Goal: Transaction & Acquisition: Purchase product/service

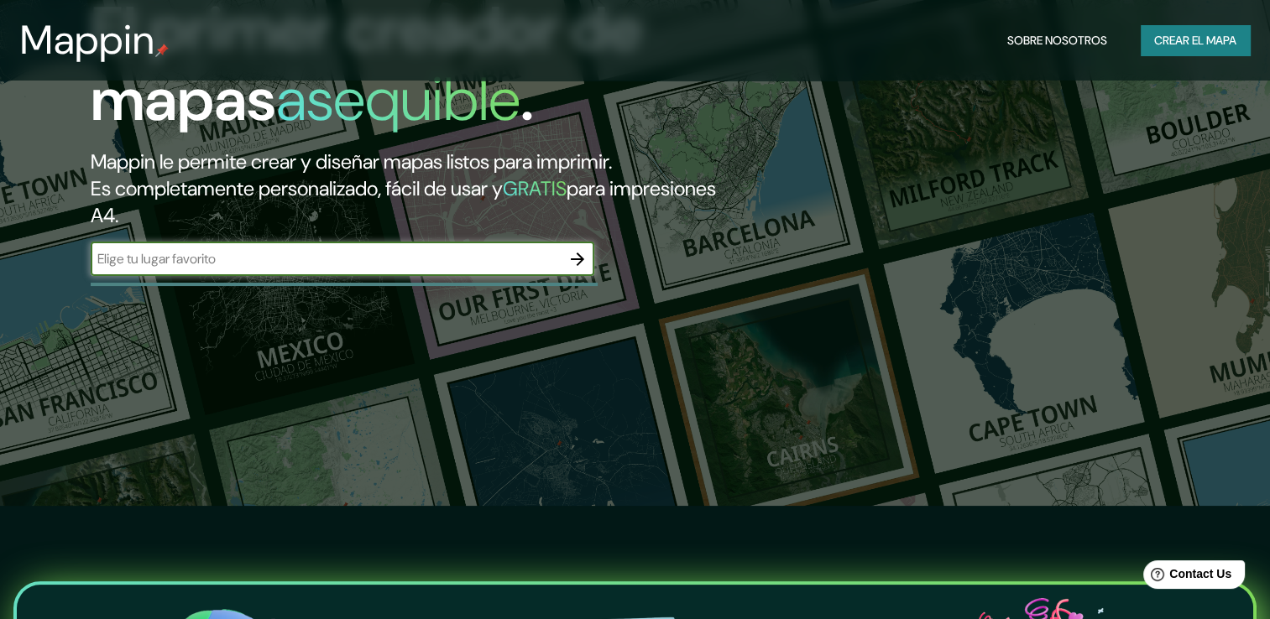
scroll to position [116, 0]
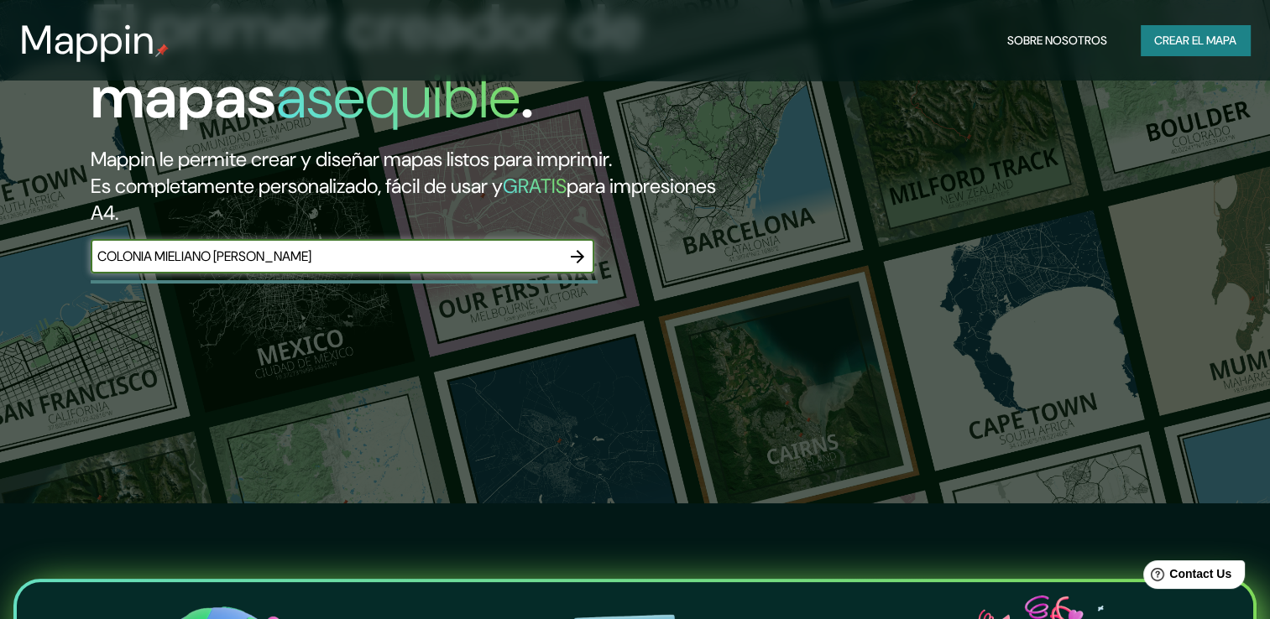
type input "COLONIA MIELIANO [PERSON_NAME]"
click at [574, 249] on icon "button" at bounding box center [577, 257] width 20 height 20
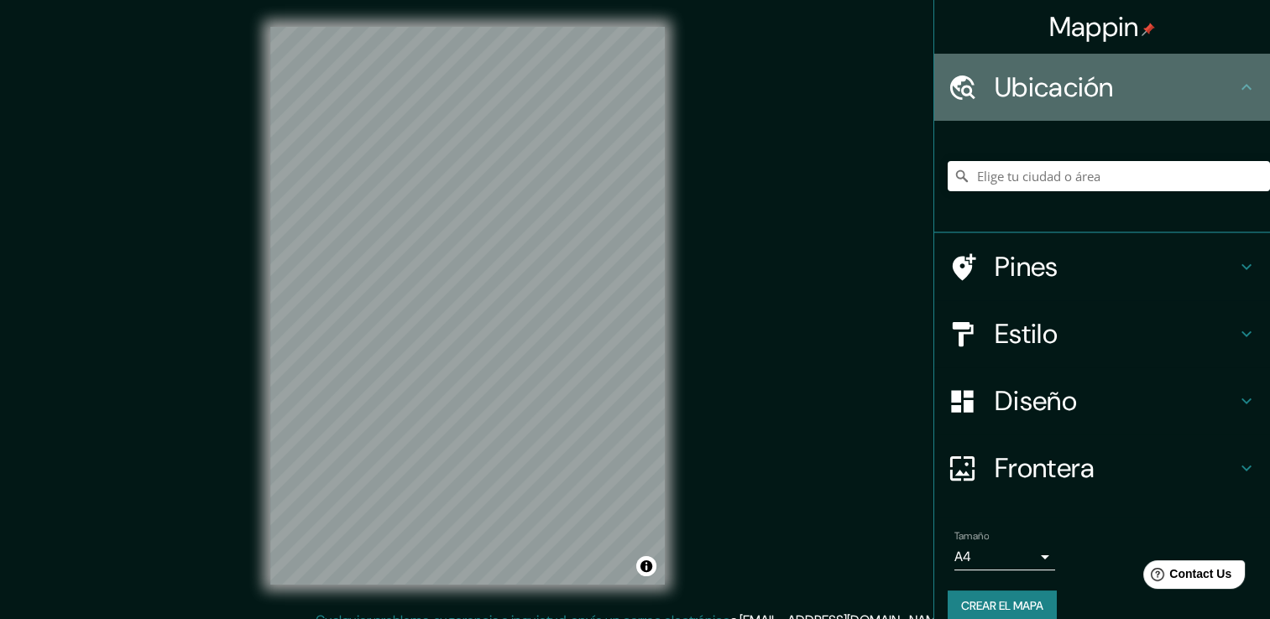
click at [1118, 80] on h4 "Ubicación" at bounding box center [1115, 87] width 242 height 34
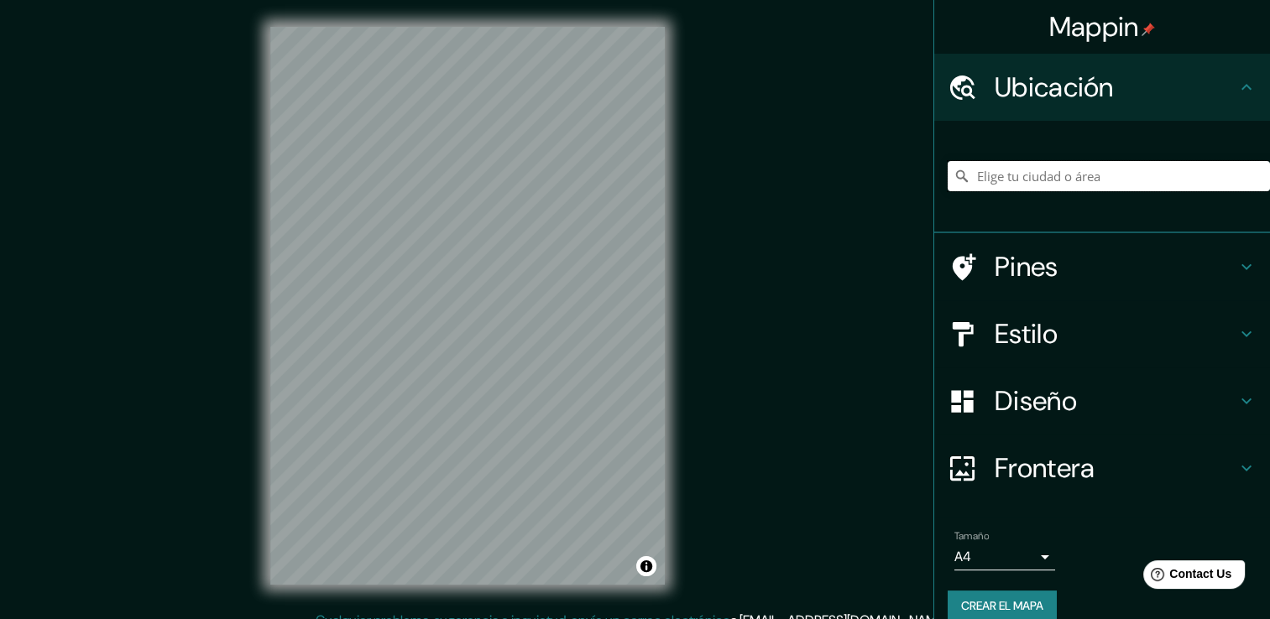
click at [1124, 173] on input "Elige tu ciudad o área" at bounding box center [1108, 176] width 322 height 30
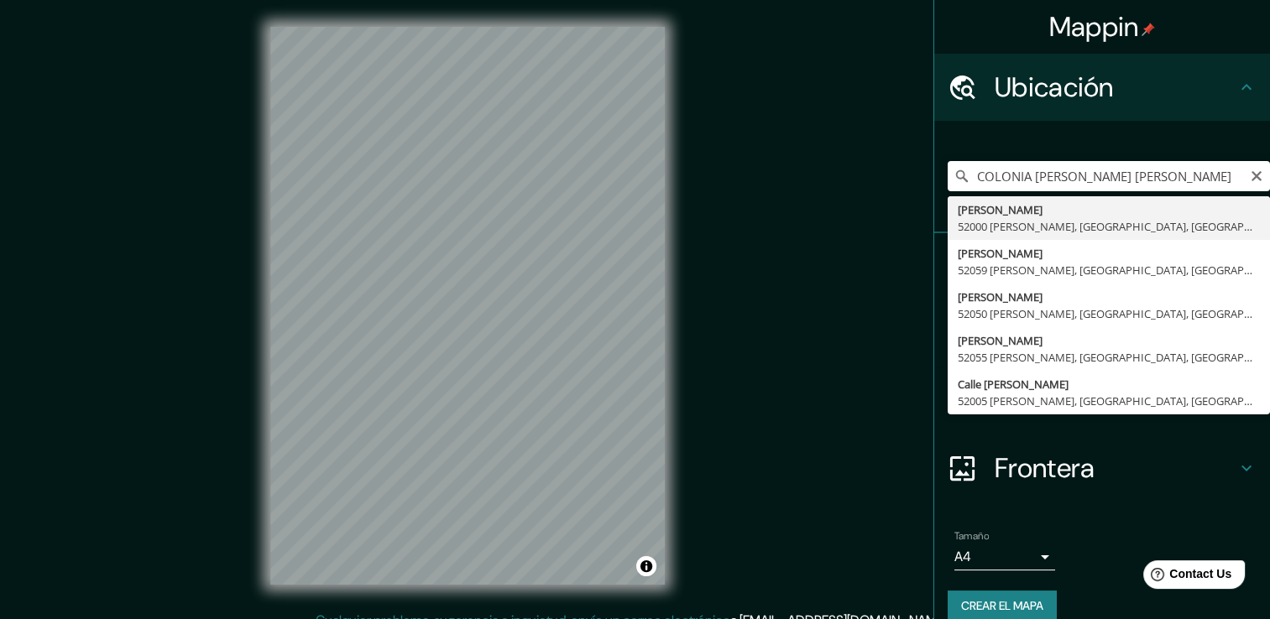
type input "[PERSON_NAME], 52000 [PERSON_NAME], [GEOGRAPHIC_DATA], [GEOGRAPHIC_DATA]"
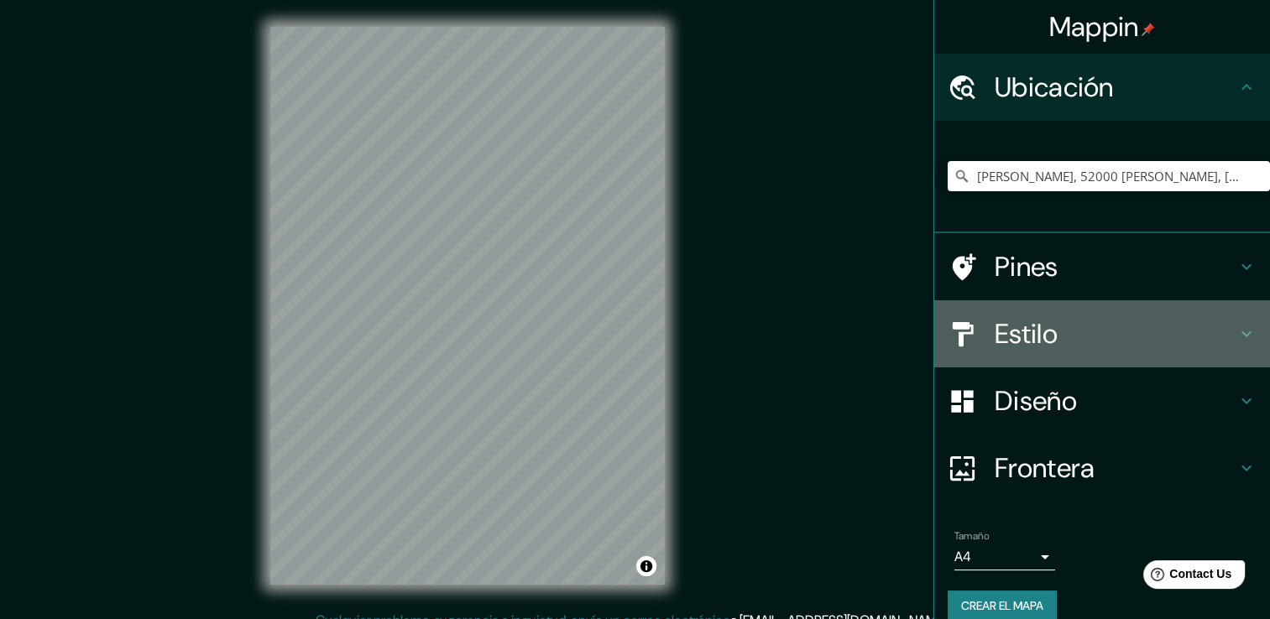
click at [1156, 325] on h4 "Estilo" at bounding box center [1115, 334] width 242 height 34
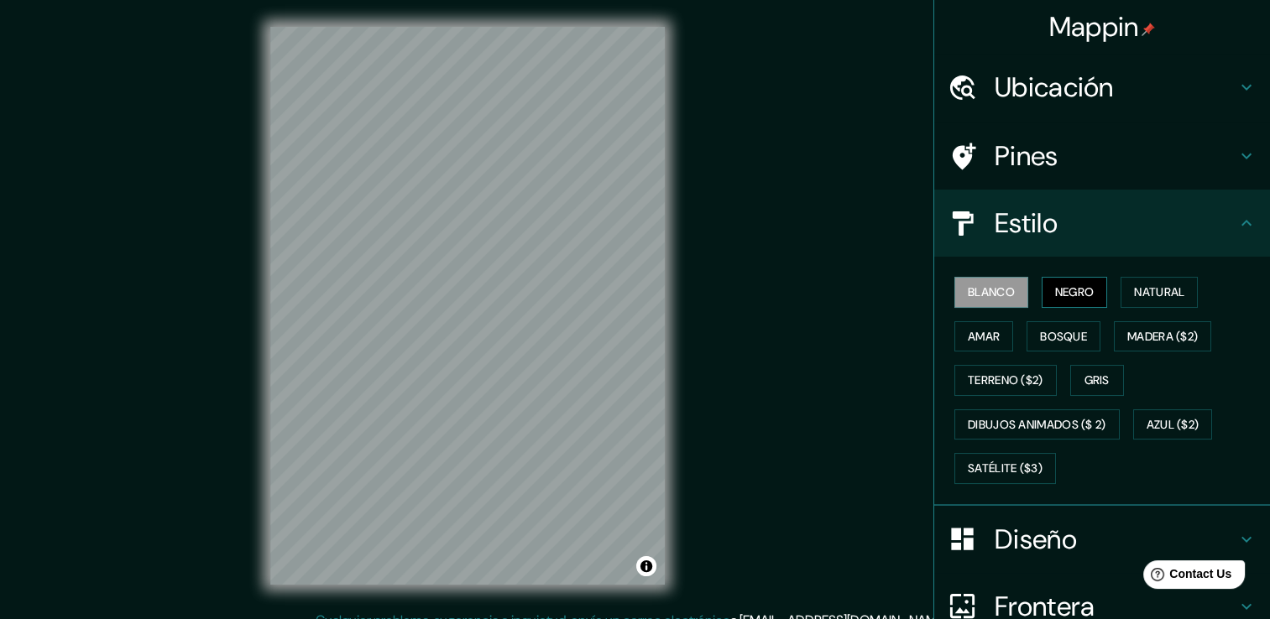
click at [1065, 300] on font "Negro" at bounding box center [1074, 292] width 39 height 21
click at [1156, 297] on font "Natural" at bounding box center [1159, 292] width 50 height 21
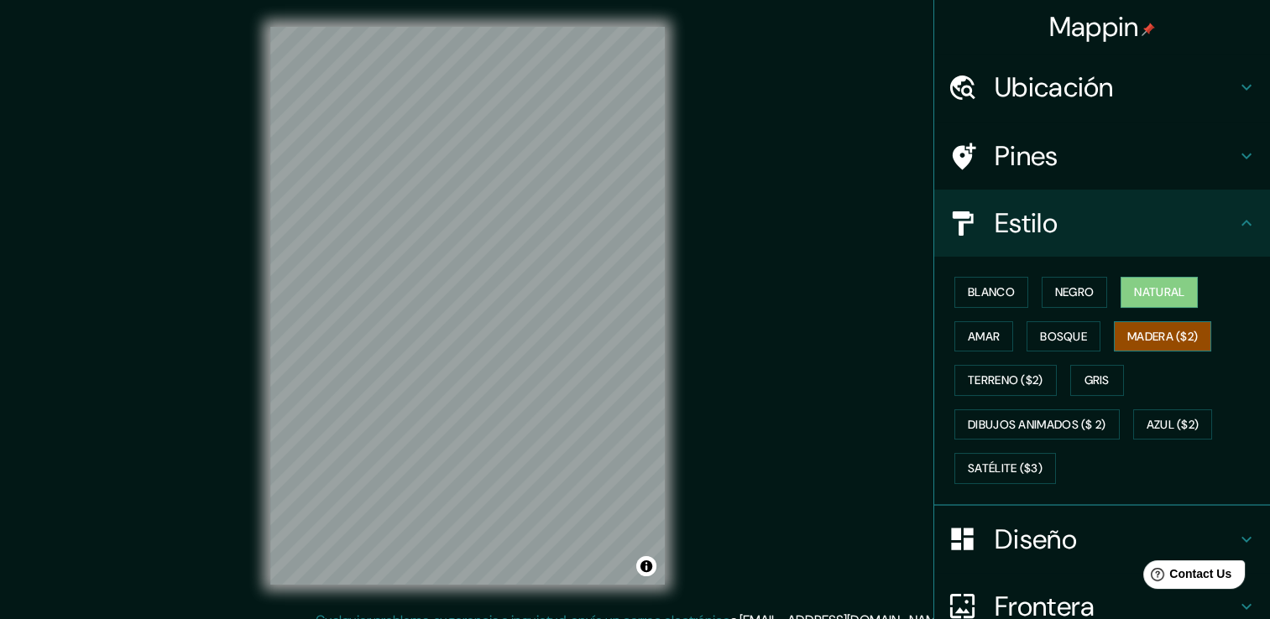
click at [1153, 326] on font "Madera ($2)" at bounding box center [1162, 336] width 70 height 21
click at [1065, 335] on font "Bosque" at bounding box center [1063, 336] width 47 height 21
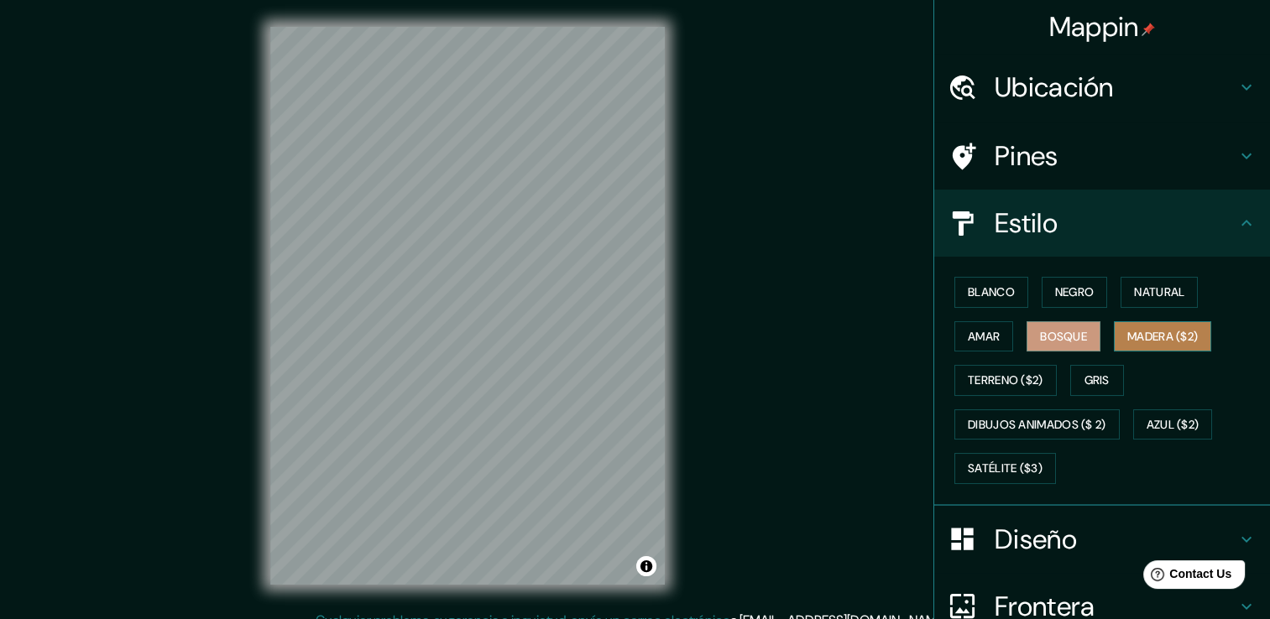
click at [1138, 331] on font "Madera ($2)" at bounding box center [1162, 336] width 70 height 21
click at [992, 330] on button "Amar" at bounding box center [983, 336] width 59 height 31
click at [1051, 327] on font "Bosque" at bounding box center [1063, 336] width 47 height 21
click at [1004, 462] on font "Satélite ($3)" at bounding box center [1005, 468] width 75 height 21
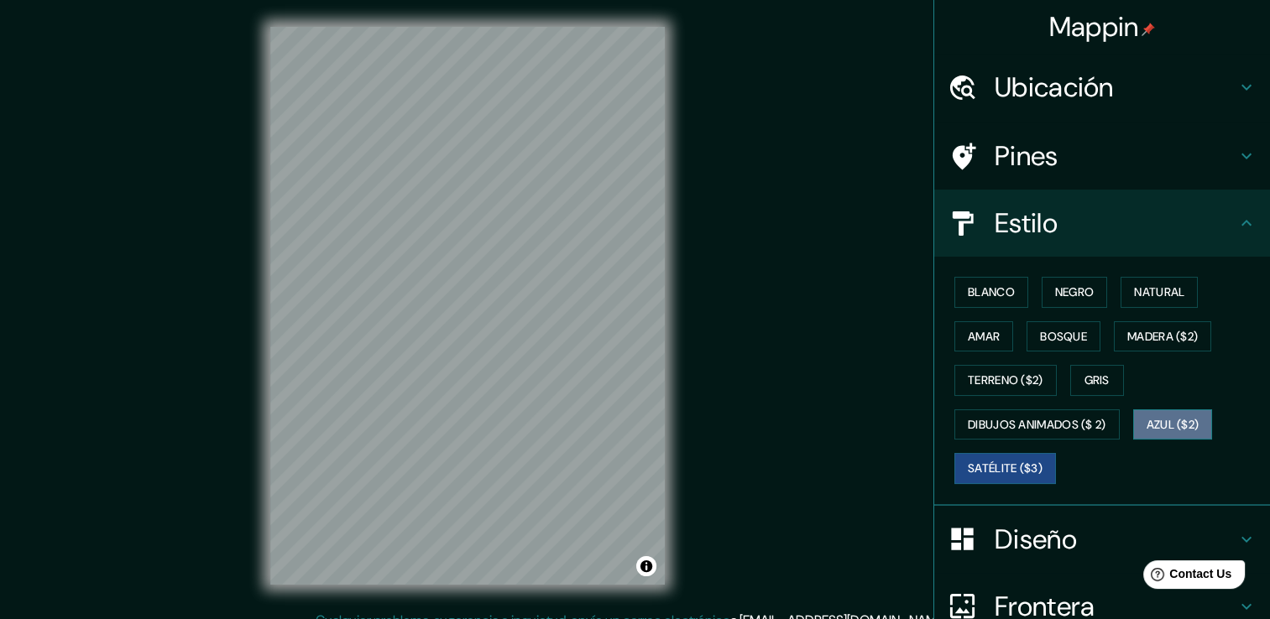
click at [1140, 425] on button "Azul ($2)" at bounding box center [1173, 425] width 80 height 31
click at [1001, 472] on font "Satélite ($3)" at bounding box center [1005, 468] width 75 height 21
click at [998, 286] on font "Blanco" at bounding box center [991, 292] width 47 height 21
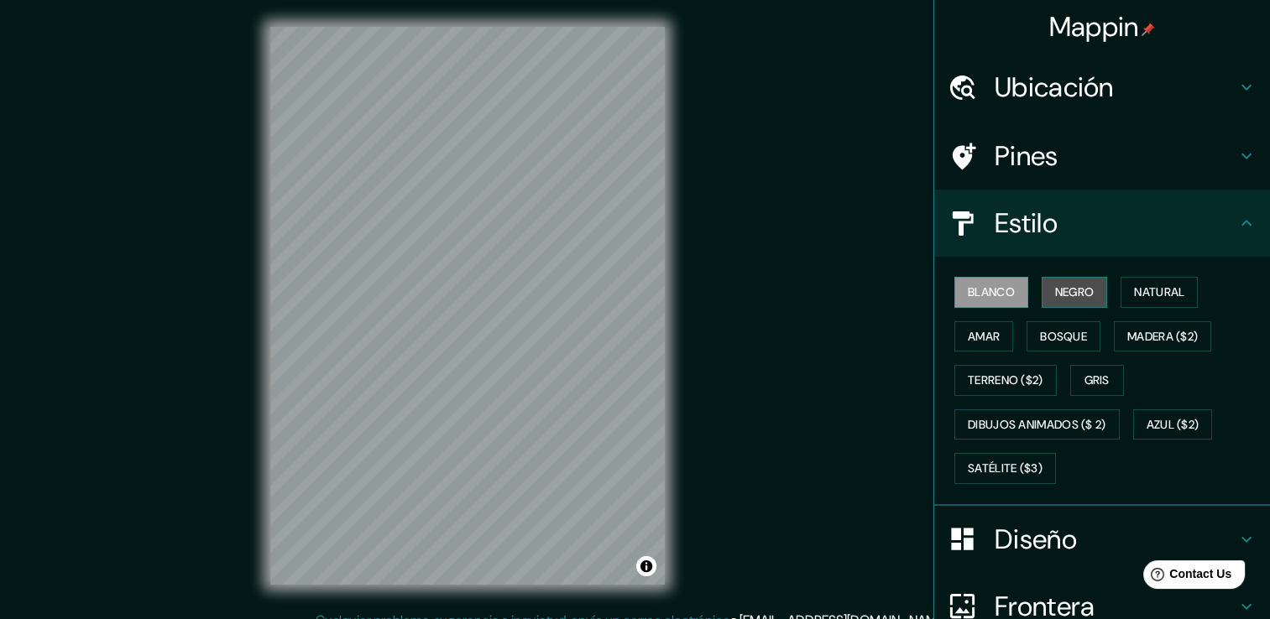
click at [1062, 297] on font "Negro" at bounding box center [1074, 292] width 39 height 21
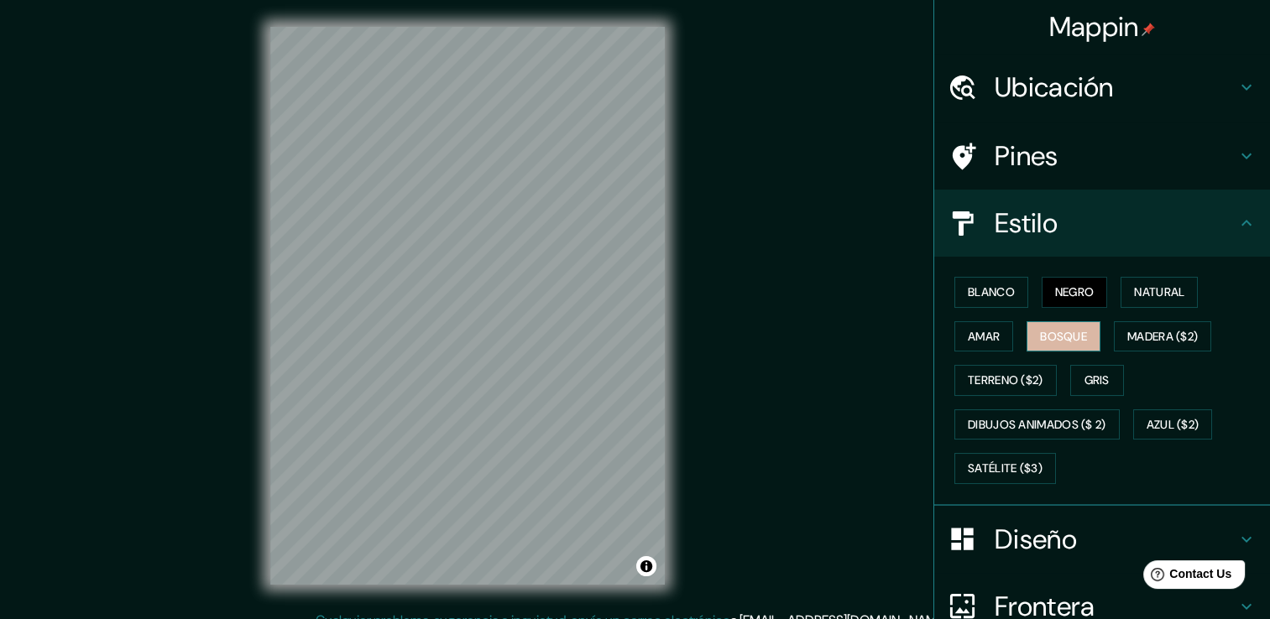
click at [1043, 339] on font "Bosque" at bounding box center [1063, 336] width 47 height 21
click at [1140, 332] on font "Madera ($2)" at bounding box center [1162, 336] width 70 height 21
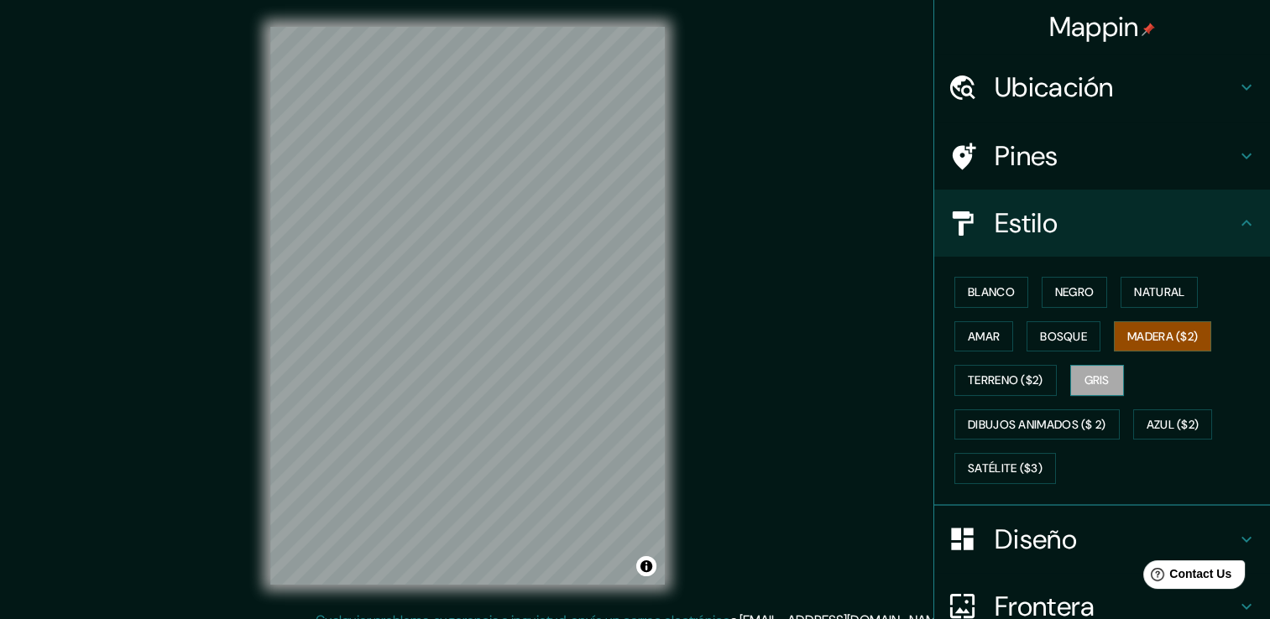
click at [1101, 381] on font "Gris" at bounding box center [1096, 380] width 25 height 21
click at [1055, 298] on font "Negro" at bounding box center [1074, 292] width 39 height 21
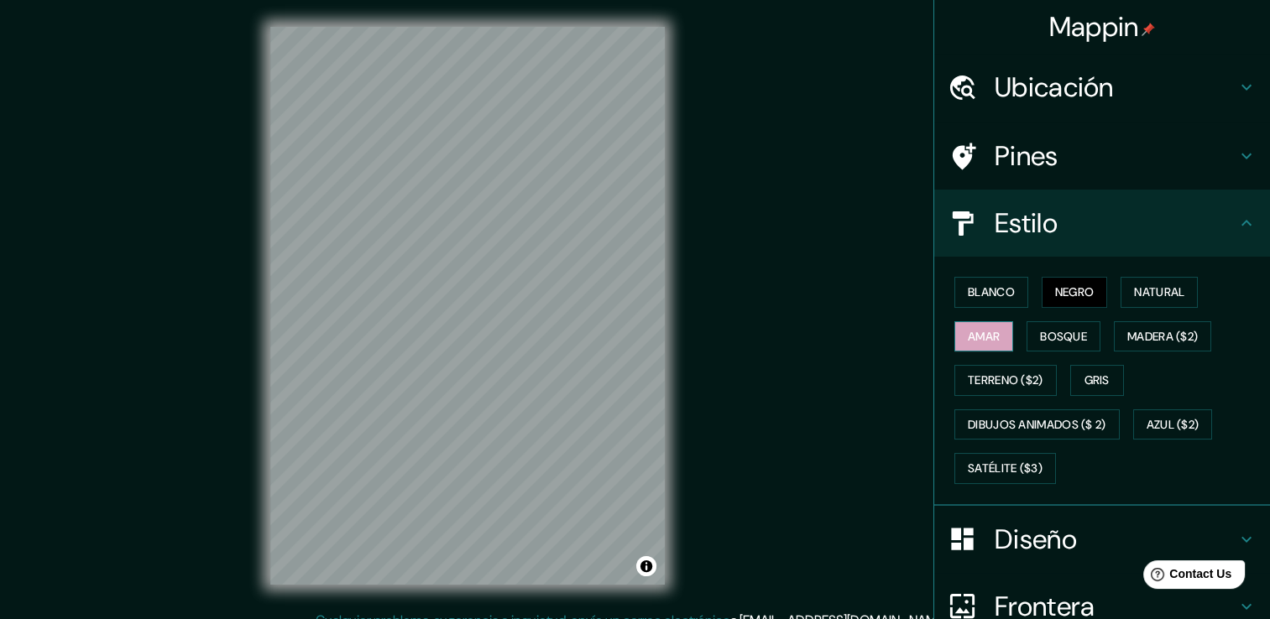
click at [985, 341] on font "Amar" at bounding box center [984, 336] width 32 height 21
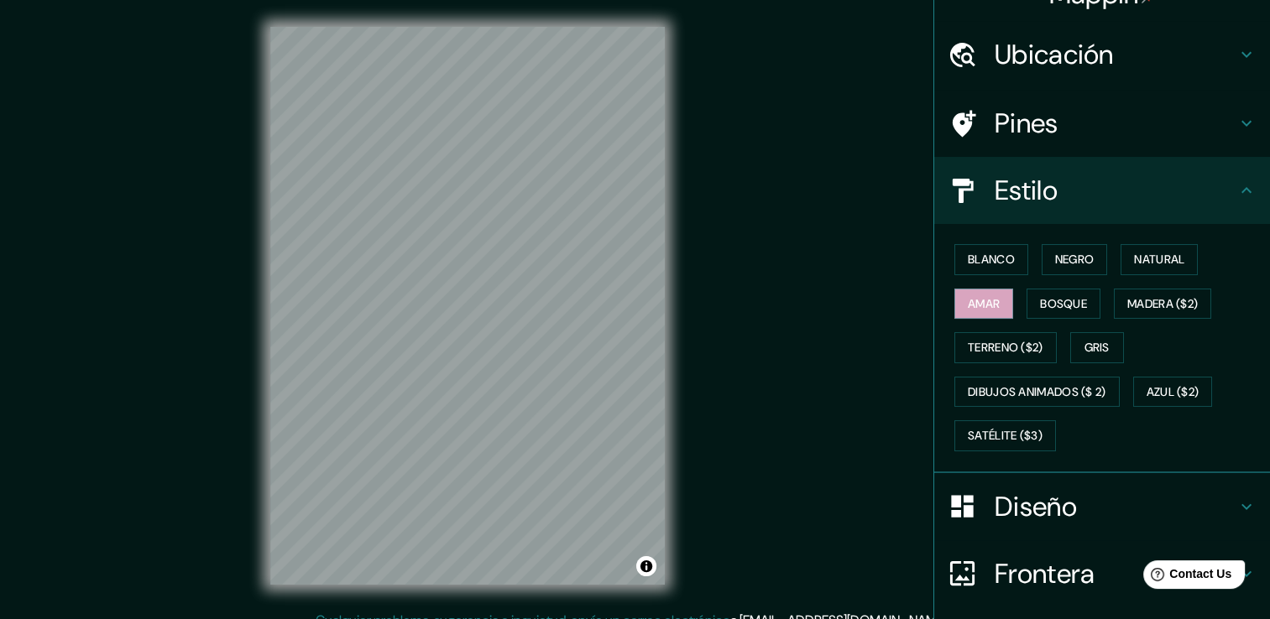
scroll to position [157, 0]
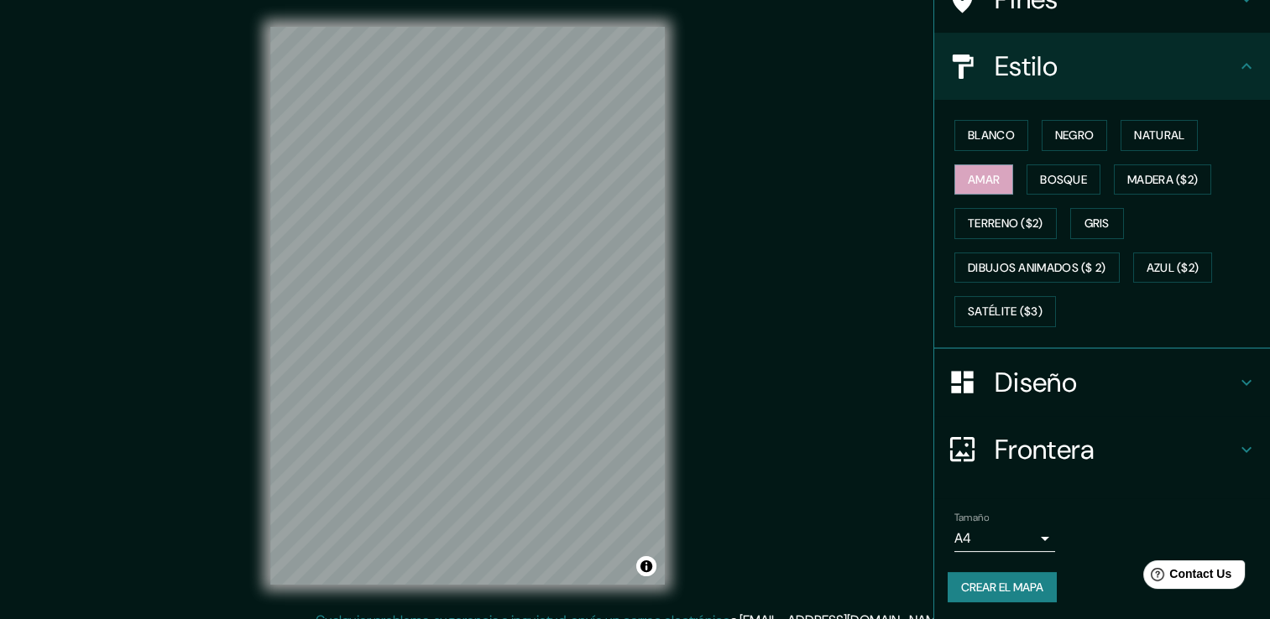
click at [1094, 401] on div "Diseño" at bounding box center [1102, 382] width 336 height 67
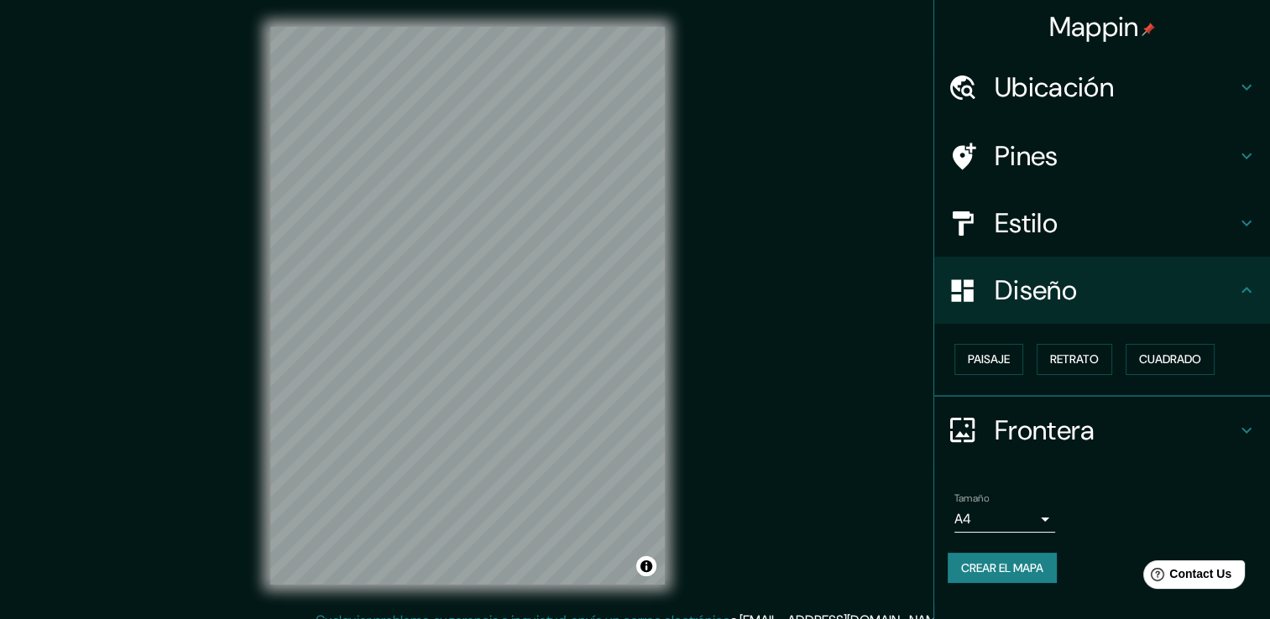
scroll to position [0, 0]
click at [1067, 363] on font "Retrato" at bounding box center [1074, 359] width 49 height 21
click at [1015, 363] on button "Paisaje" at bounding box center [988, 359] width 69 height 31
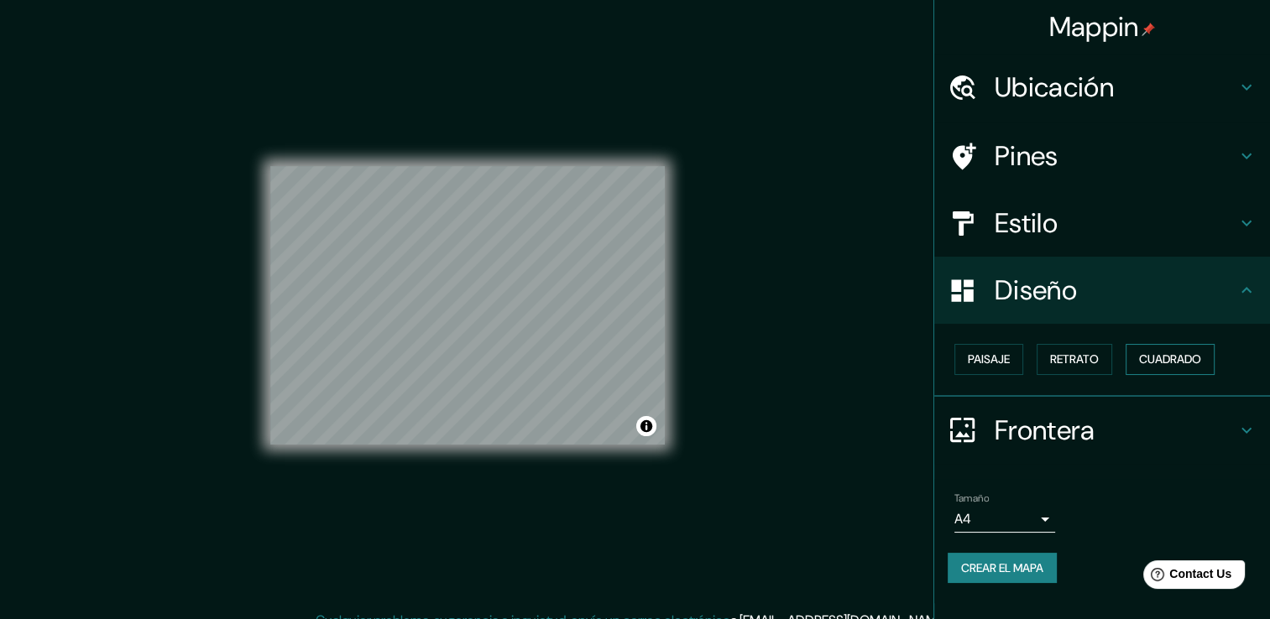
click at [1170, 368] on font "Cuadrado" at bounding box center [1170, 359] width 62 height 21
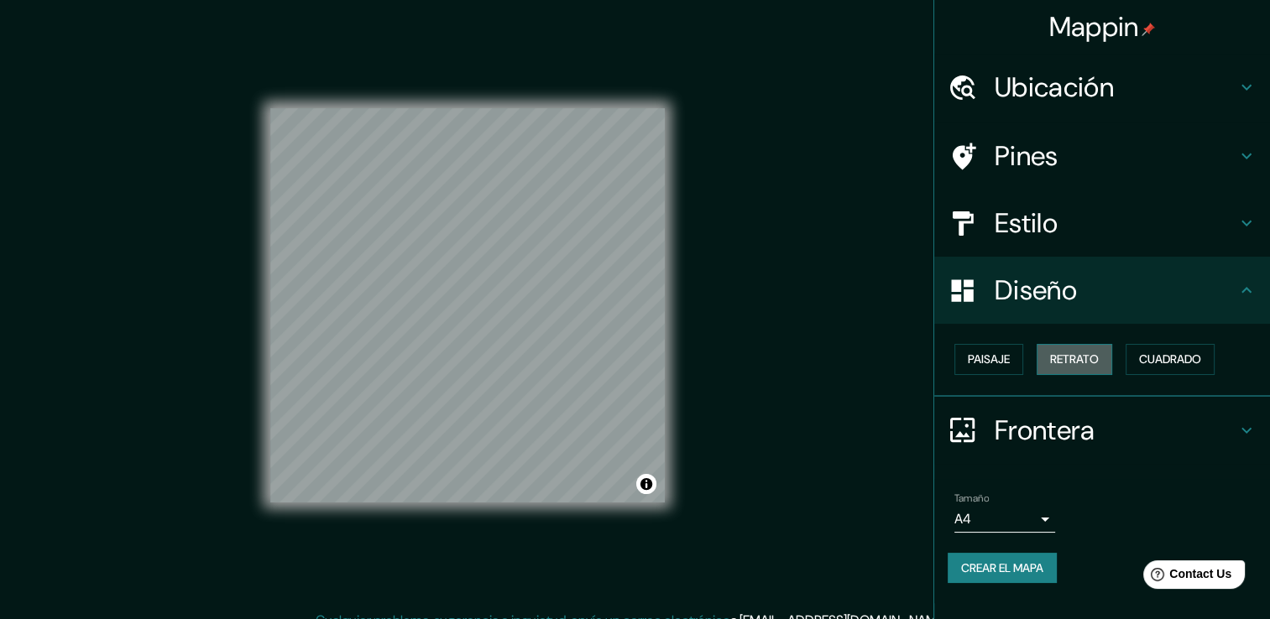
click at [1085, 361] on font "Retrato" at bounding box center [1074, 359] width 49 height 21
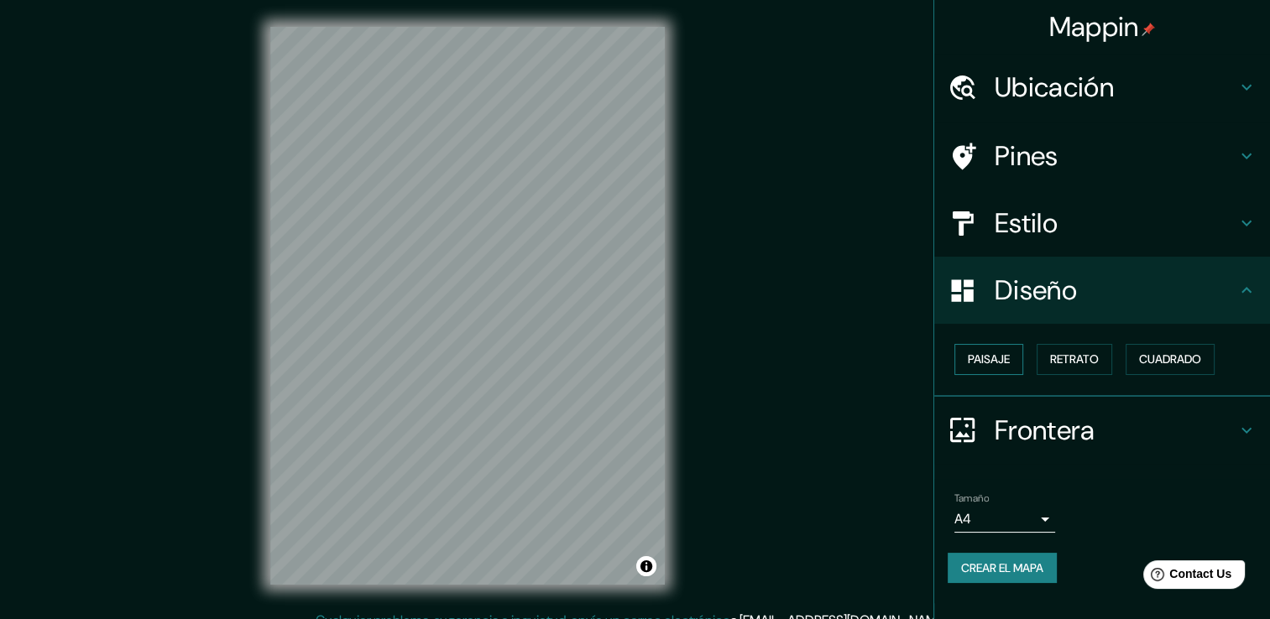
click at [1013, 363] on button "Paisaje" at bounding box center [988, 359] width 69 height 31
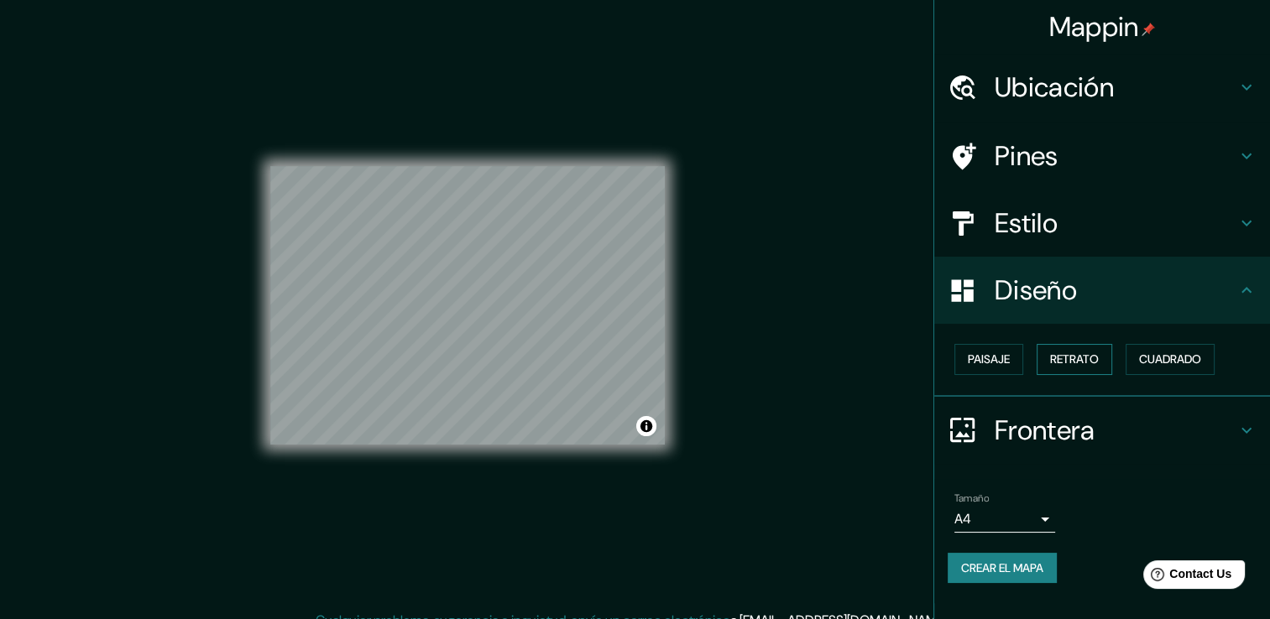
click at [1057, 367] on font "Retrato" at bounding box center [1074, 359] width 49 height 21
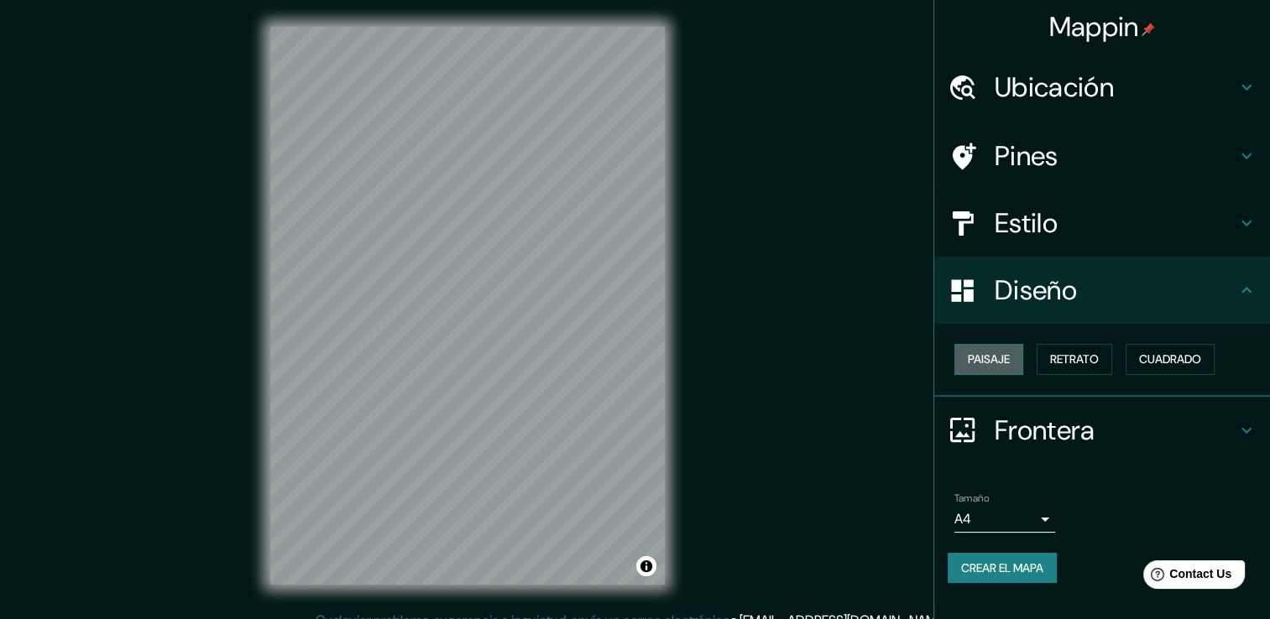
click at [1012, 364] on button "Paisaje" at bounding box center [988, 359] width 69 height 31
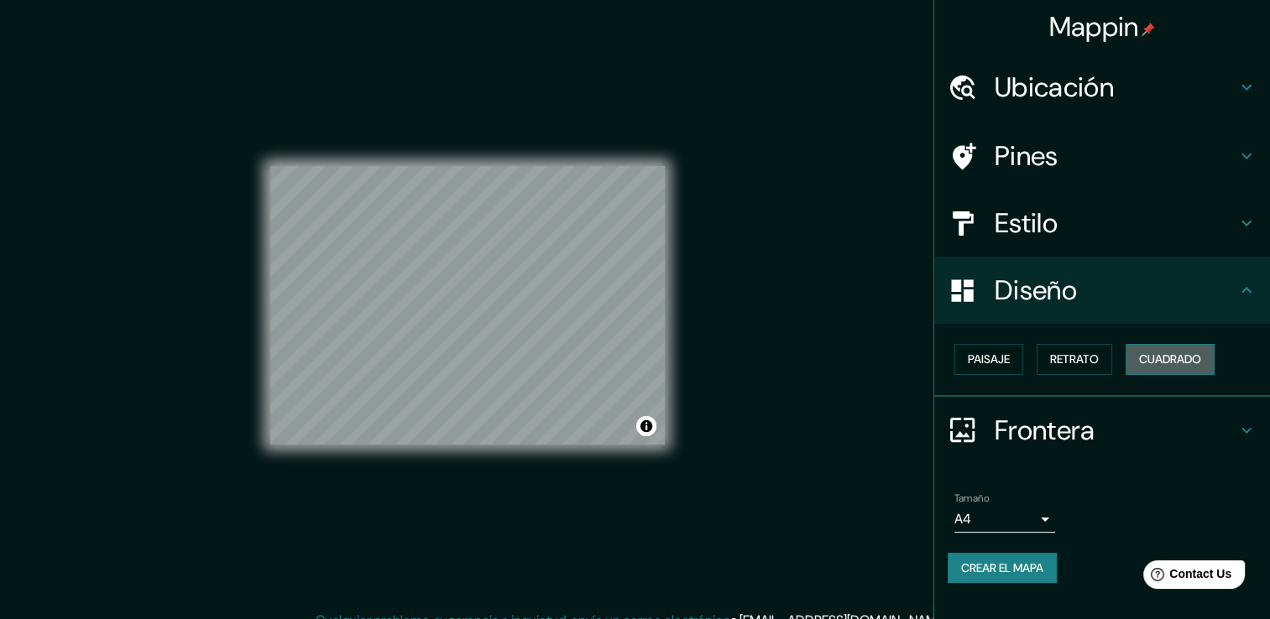
click at [1153, 355] on font "Cuadrado" at bounding box center [1170, 359] width 62 height 21
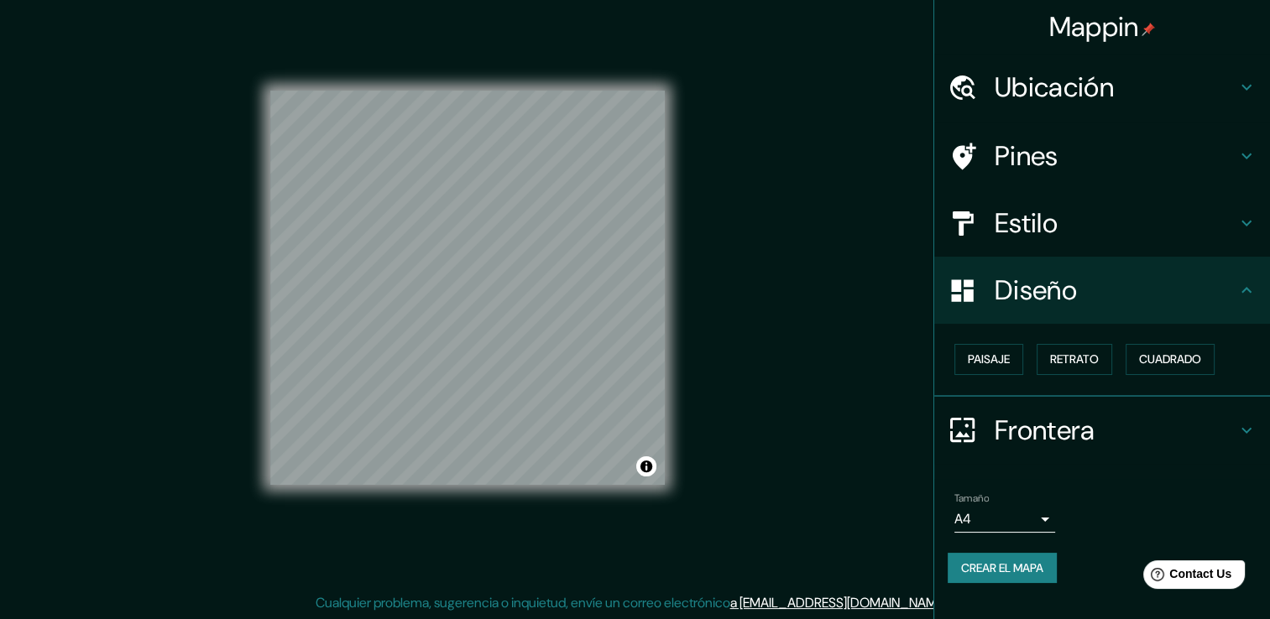
scroll to position [18, 0]
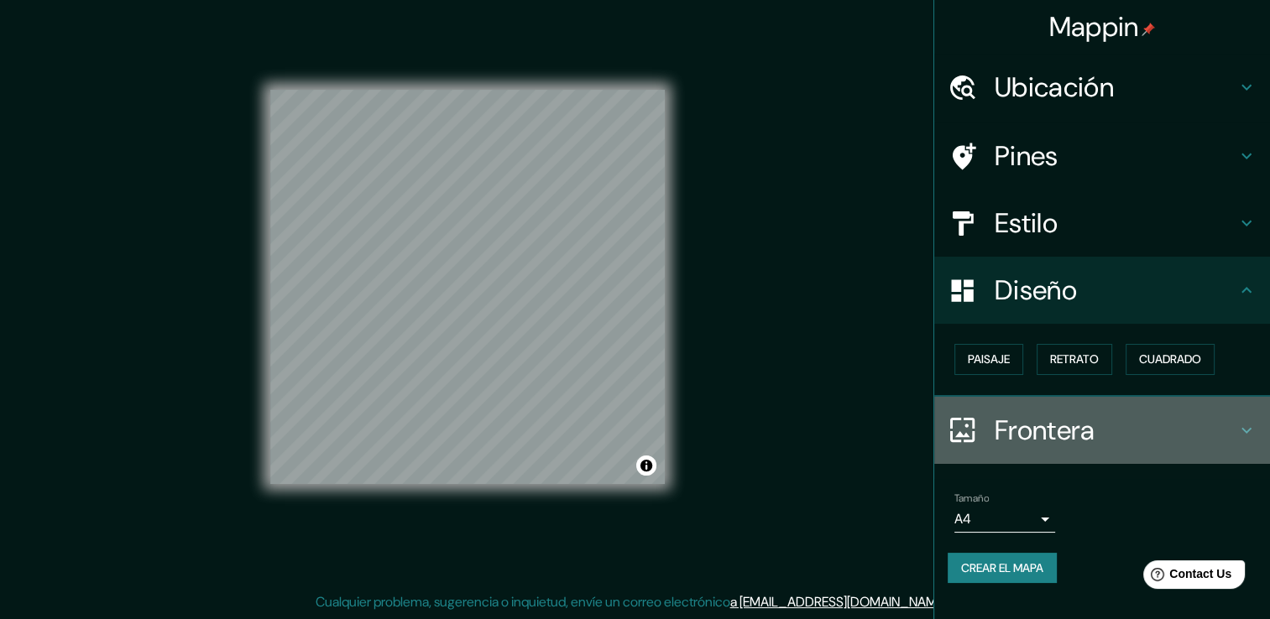
click at [1067, 427] on h4 "Frontera" at bounding box center [1115, 431] width 242 height 34
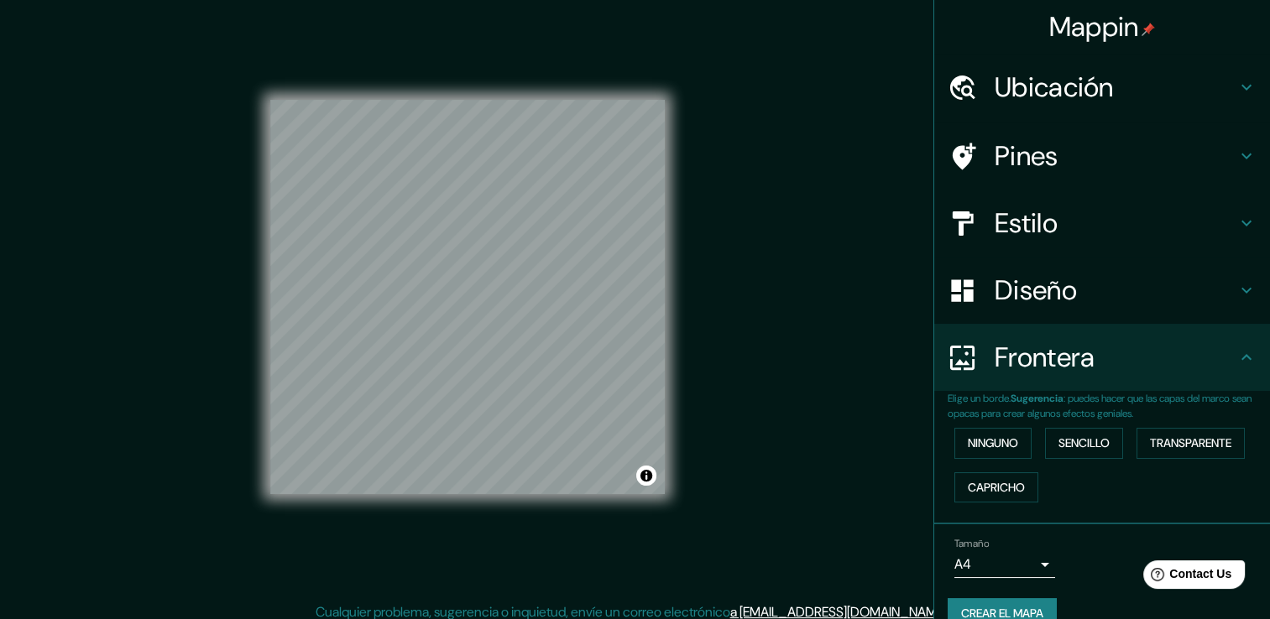
scroll to position [0, 0]
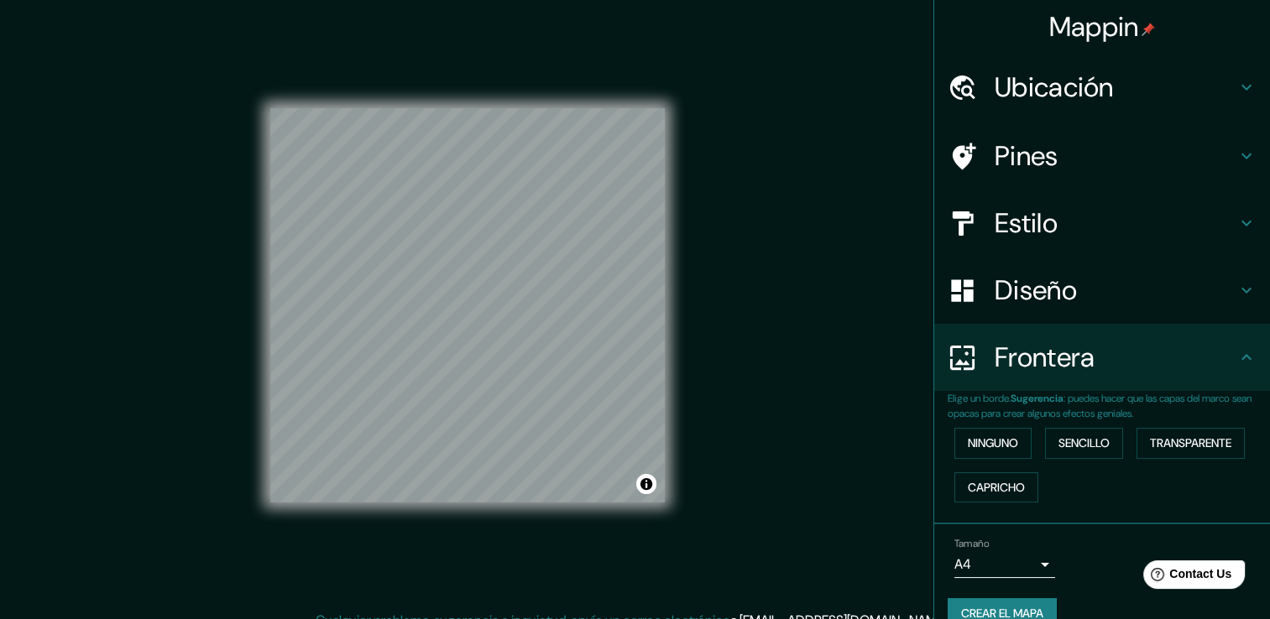
click at [1063, 150] on h4 "Pines" at bounding box center [1115, 156] width 242 height 34
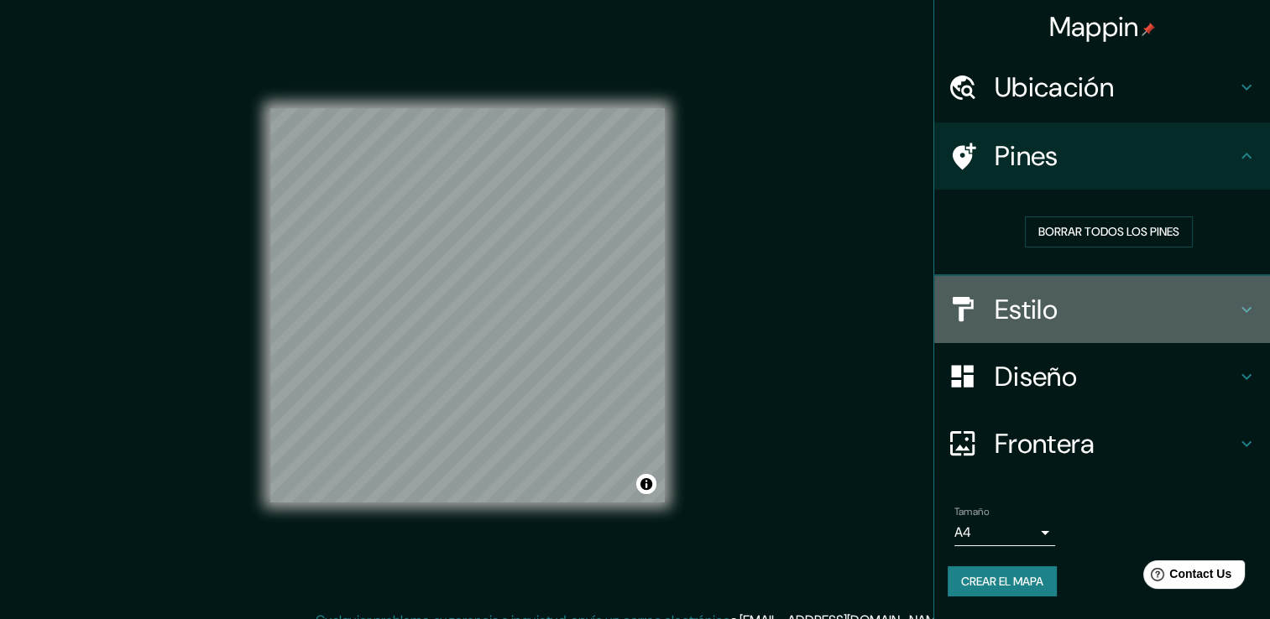
click at [1140, 300] on h4 "Estilo" at bounding box center [1115, 310] width 242 height 34
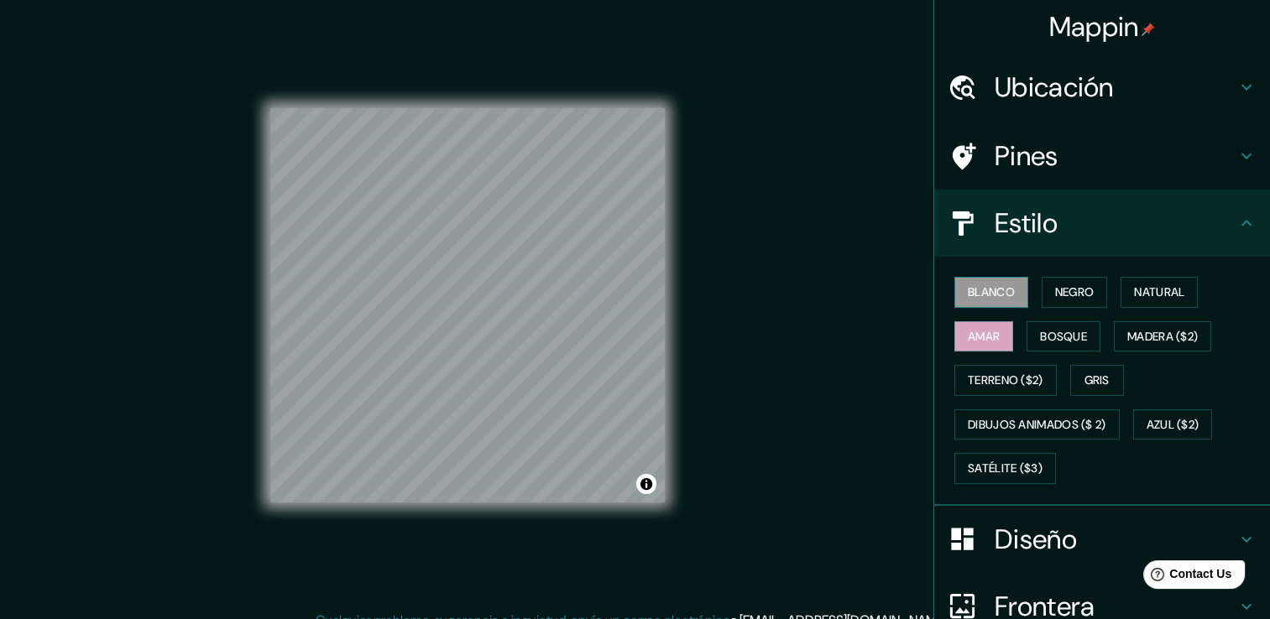
click at [1010, 289] on button "Blanco" at bounding box center [991, 292] width 74 height 31
click at [1067, 287] on font "Negro" at bounding box center [1074, 292] width 39 height 21
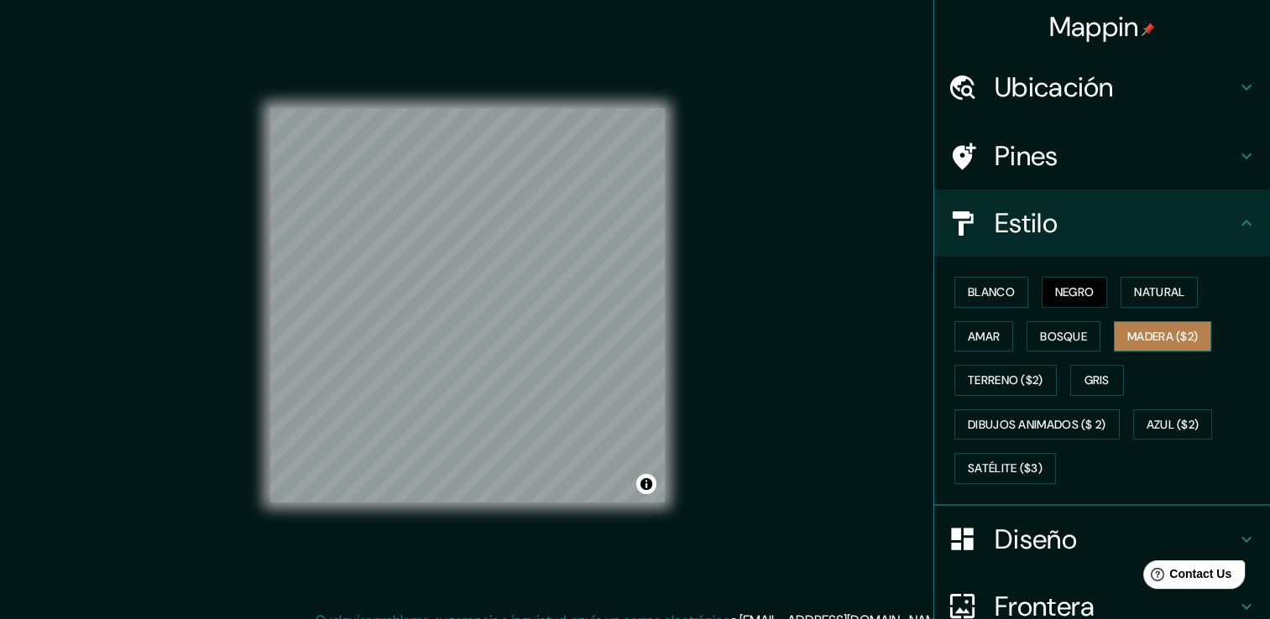
click at [1143, 337] on font "Madera ($2)" at bounding box center [1162, 336] width 70 height 21
click at [977, 290] on font "Blanco" at bounding box center [991, 292] width 47 height 21
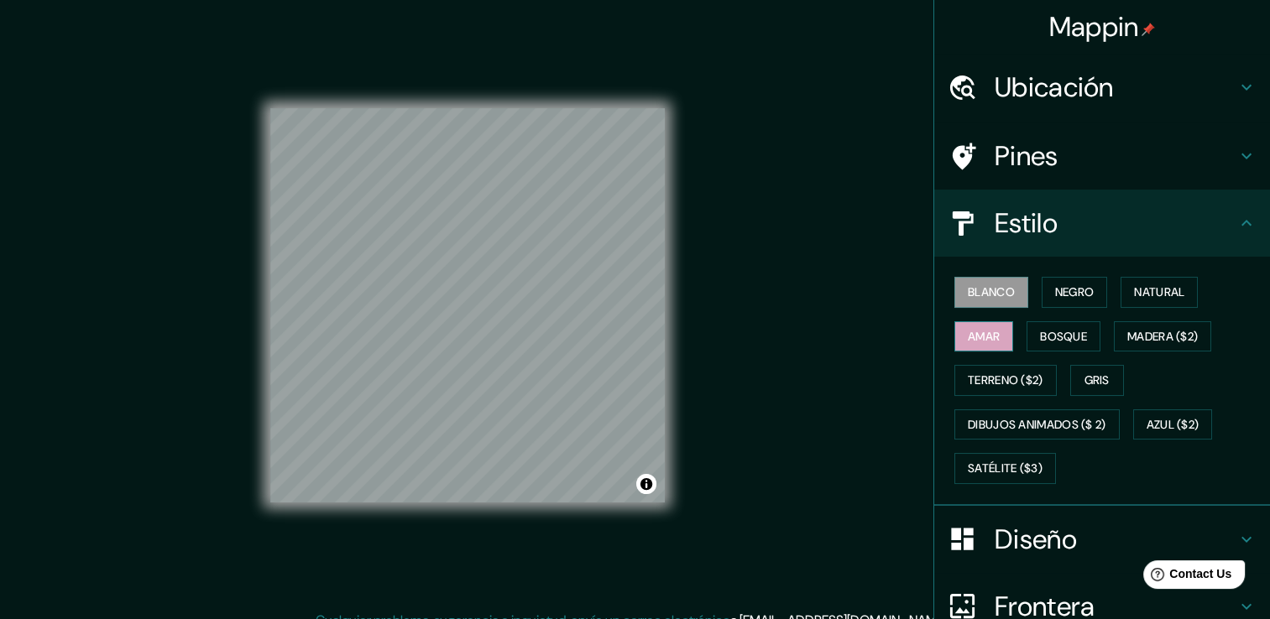
click at [977, 338] on font "Amar" at bounding box center [984, 336] width 32 height 21
click at [1134, 300] on font "Natural" at bounding box center [1159, 292] width 50 height 21
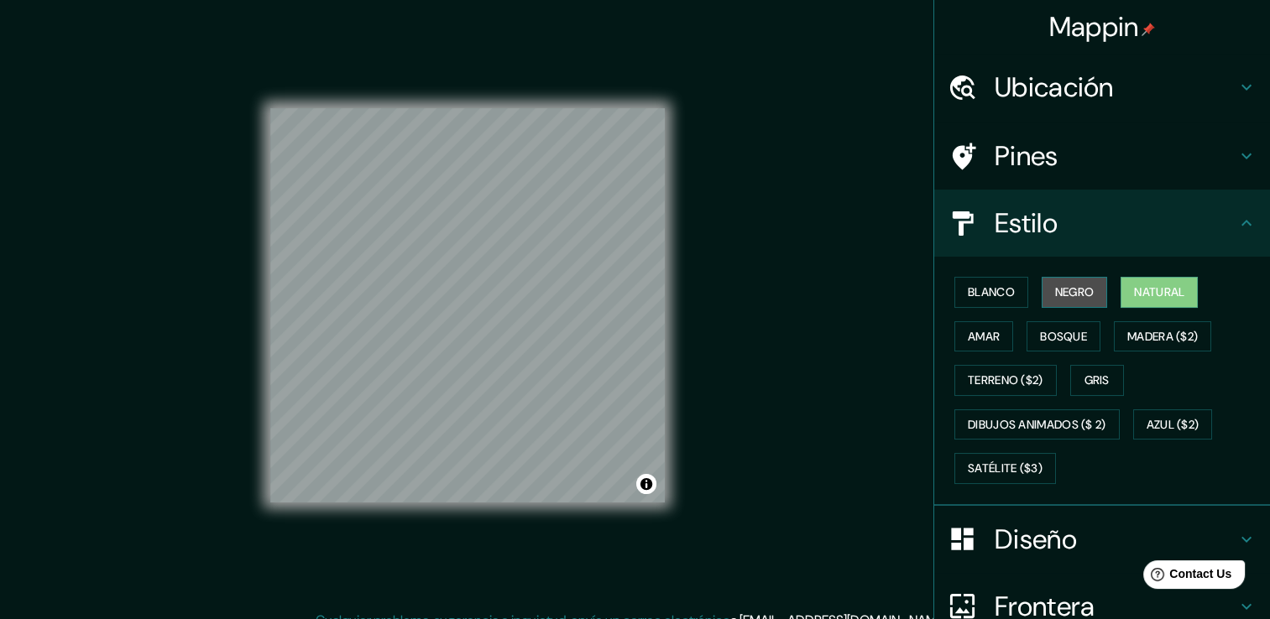
click at [1088, 290] on button "Negro" at bounding box center [1074, 292] width 66 height 31
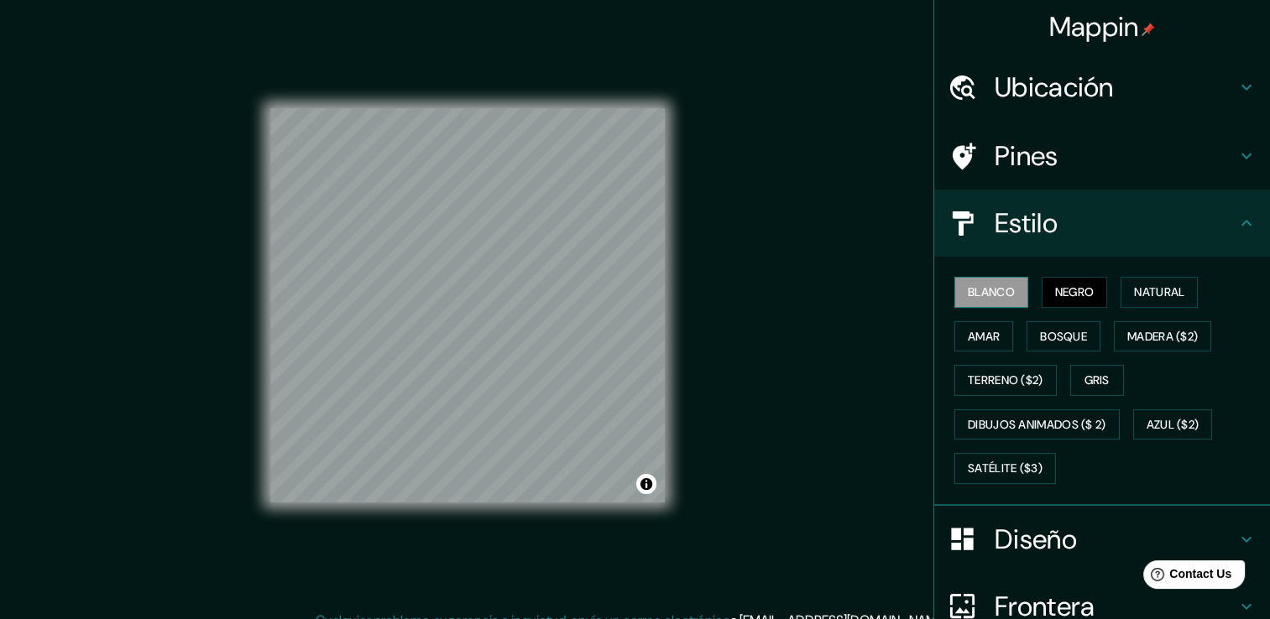
click at [1007, 292] on button "Blanco" at bounding box center [991, 292] width 74 height 31
click at [1041, 295] on button "Negro" at bounding box center [1074, 292] width 66 height 31
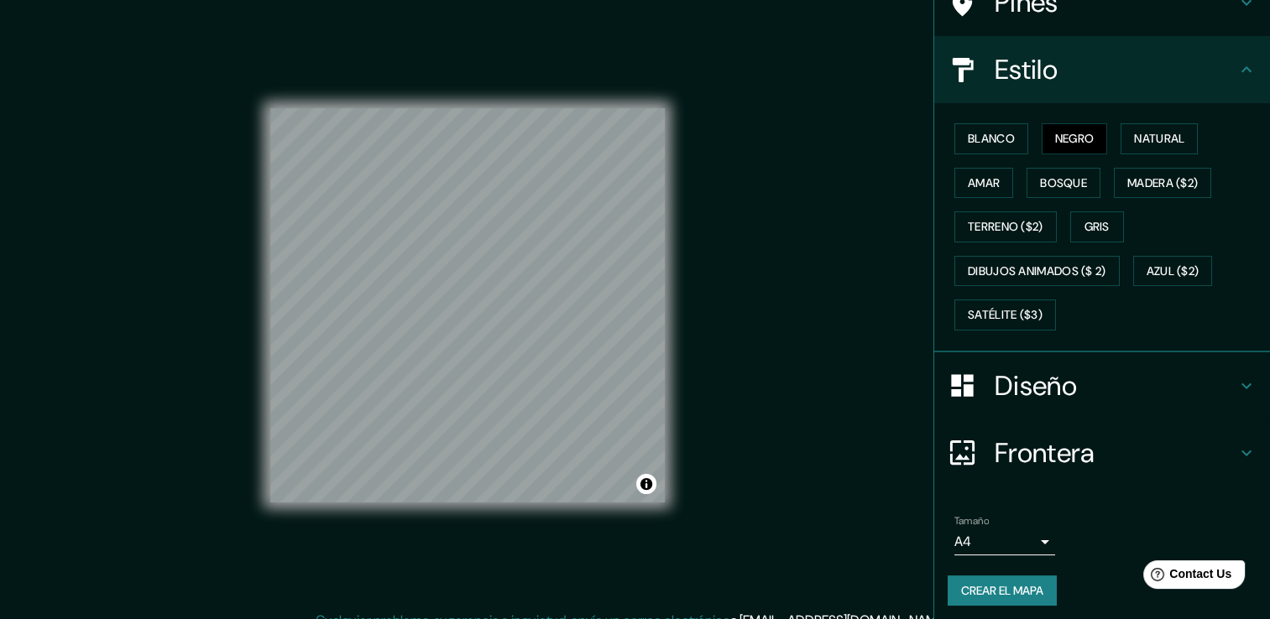
scroll to position [157, 0]
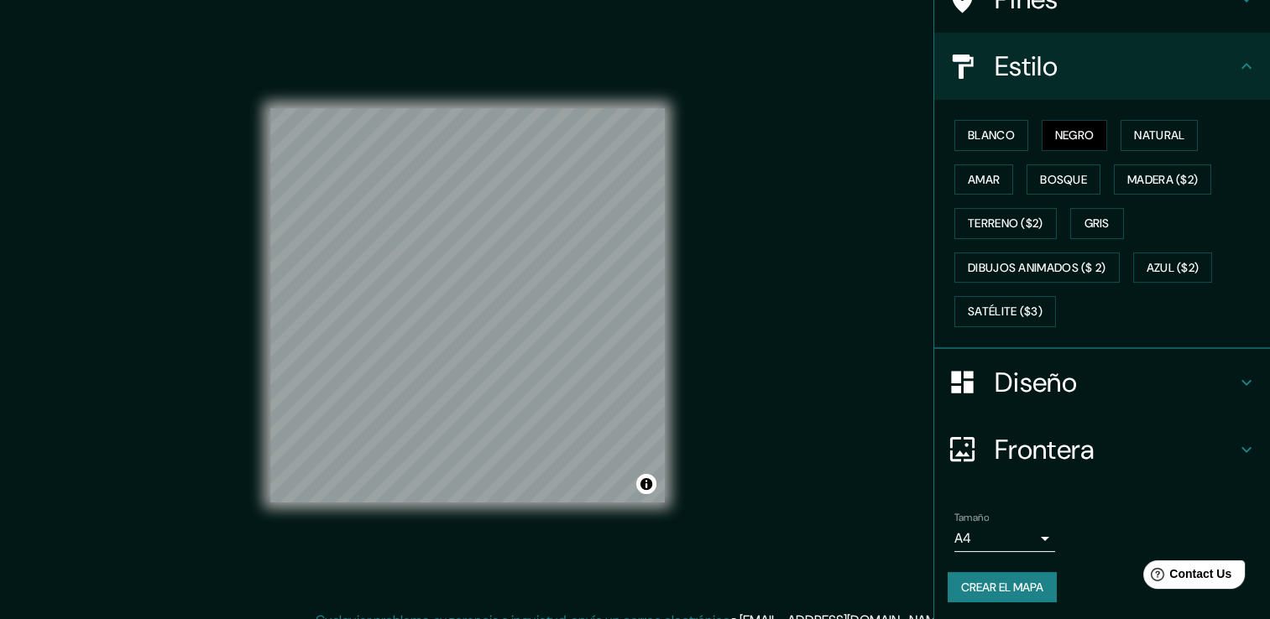
click at [1023, 531] on body "Mappin Ubicación [PERSON_NAME], 52000 [PERSON_NAME], [GEOGRAPHIC_DATA], [GEOGRA…" at bounding box center [635, 309] width 1270 height 619
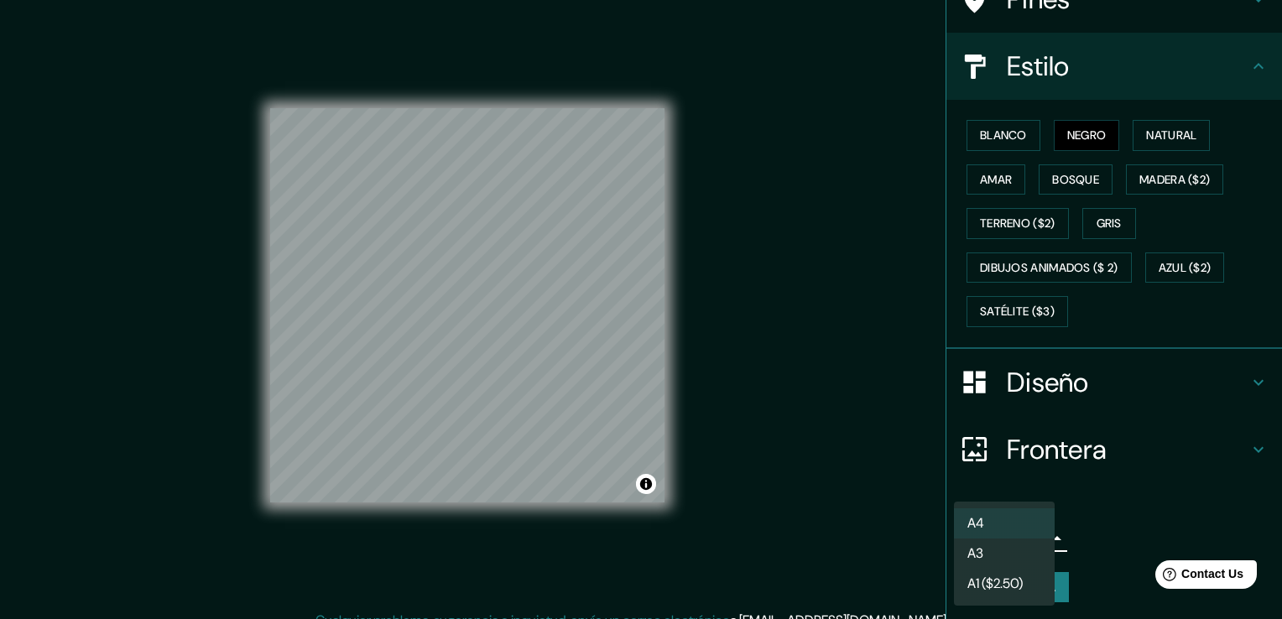
click at [1161, 539] on div at bounding box center [641, 309] width 1282 height 619
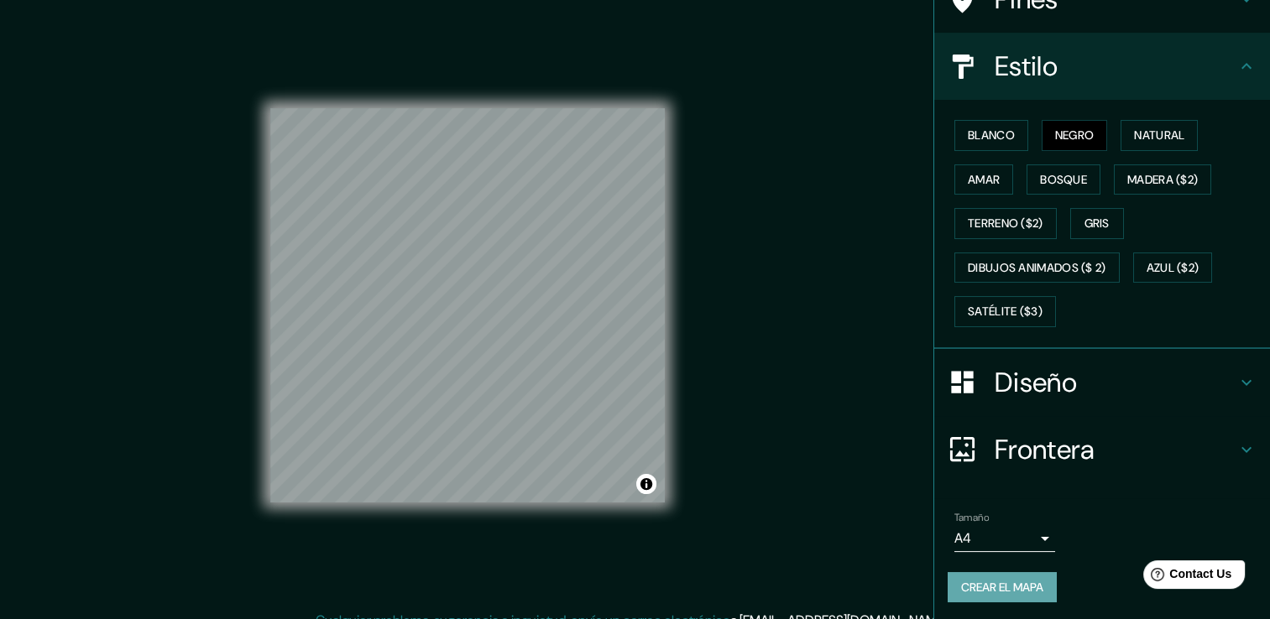
click at [1009, 589] on font "Crear el mapa" at bounding box center [1002, 587] width 82 height 21
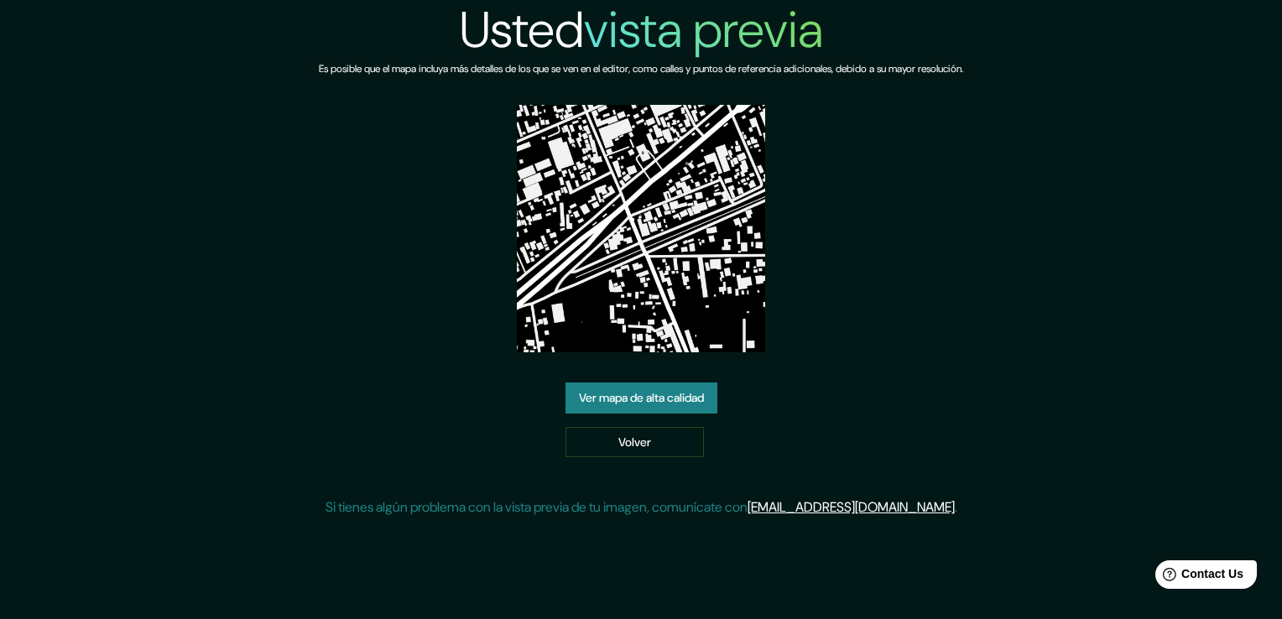
click at [637, 399] on link "Ver mapa de alta calidad" at bounding box center [642, 398] width 152 height 31
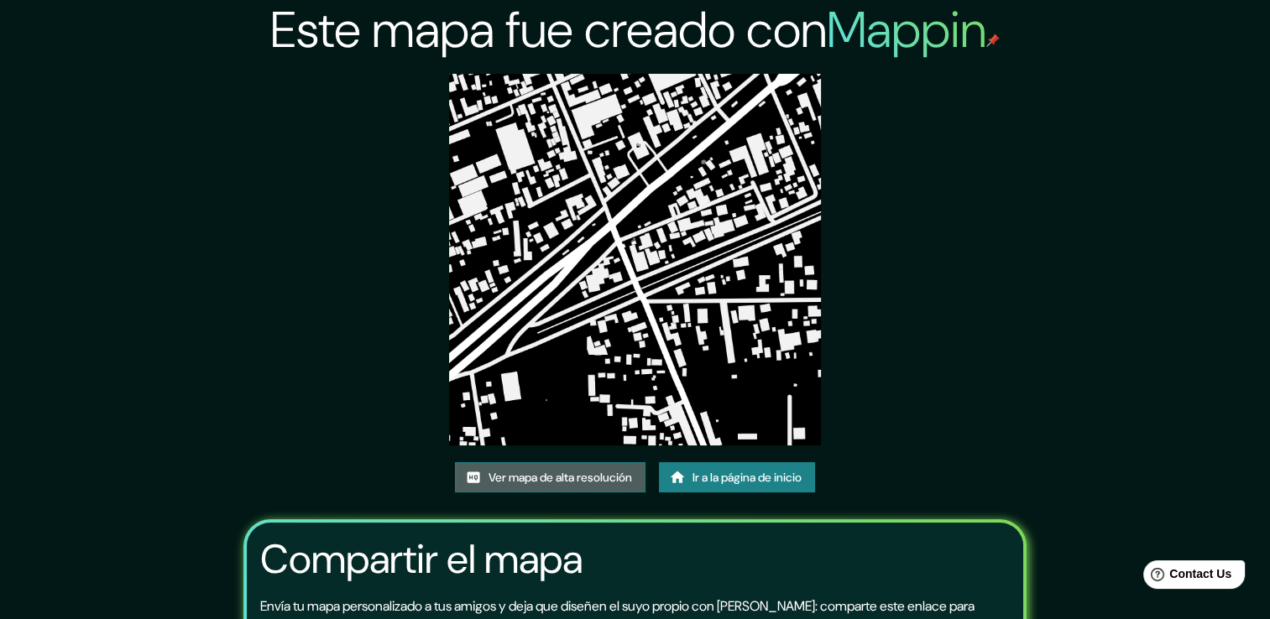
click at [608, 484] on font "Ver mapa de alta resolución" at bounding box center [559, 477] width 143 height 21
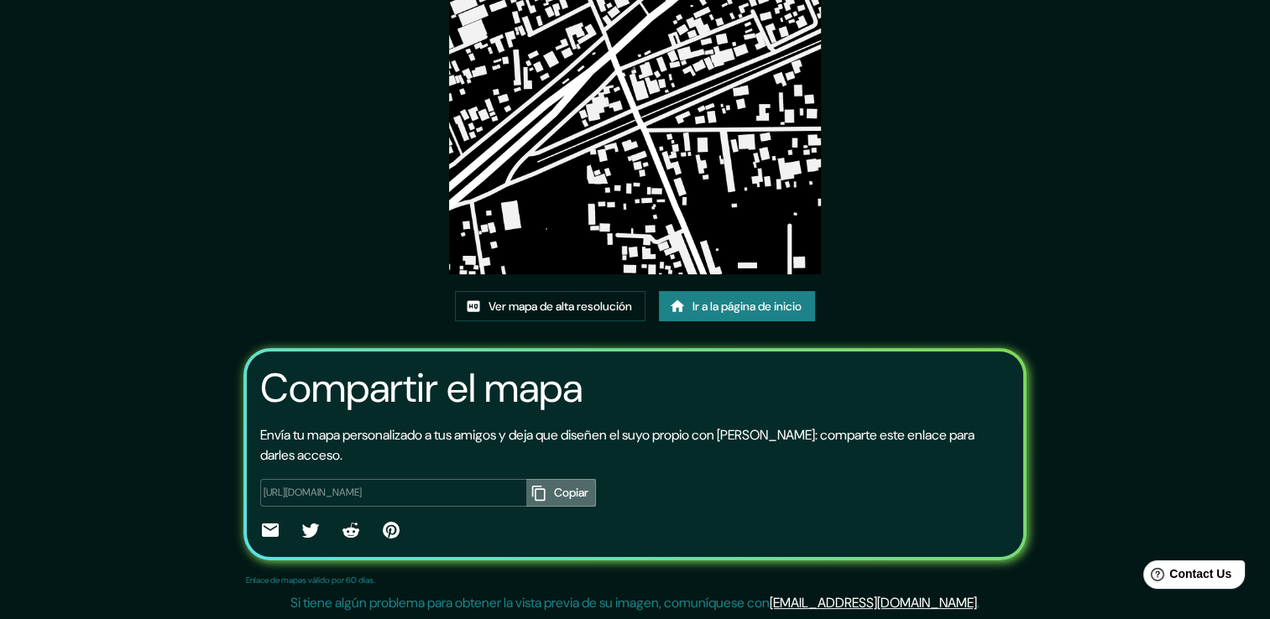
click at [530, 496] on icon "button" at bounding box center [538, 493] width 17 height 17
